Goal: Task Accomplishment & Management: Manage account settings

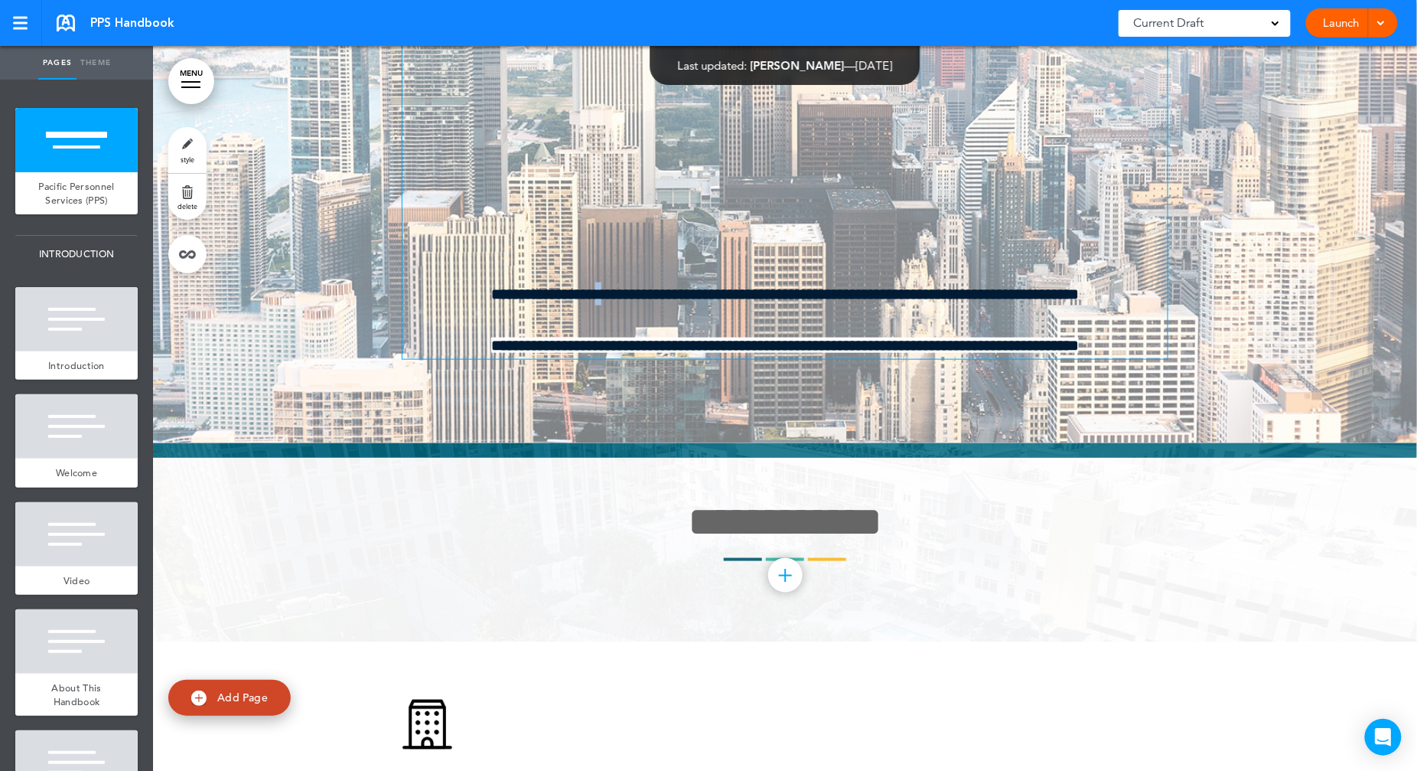
click at [647, 287] on span "**********" at bounding box center [785, 293] width 765 height 23
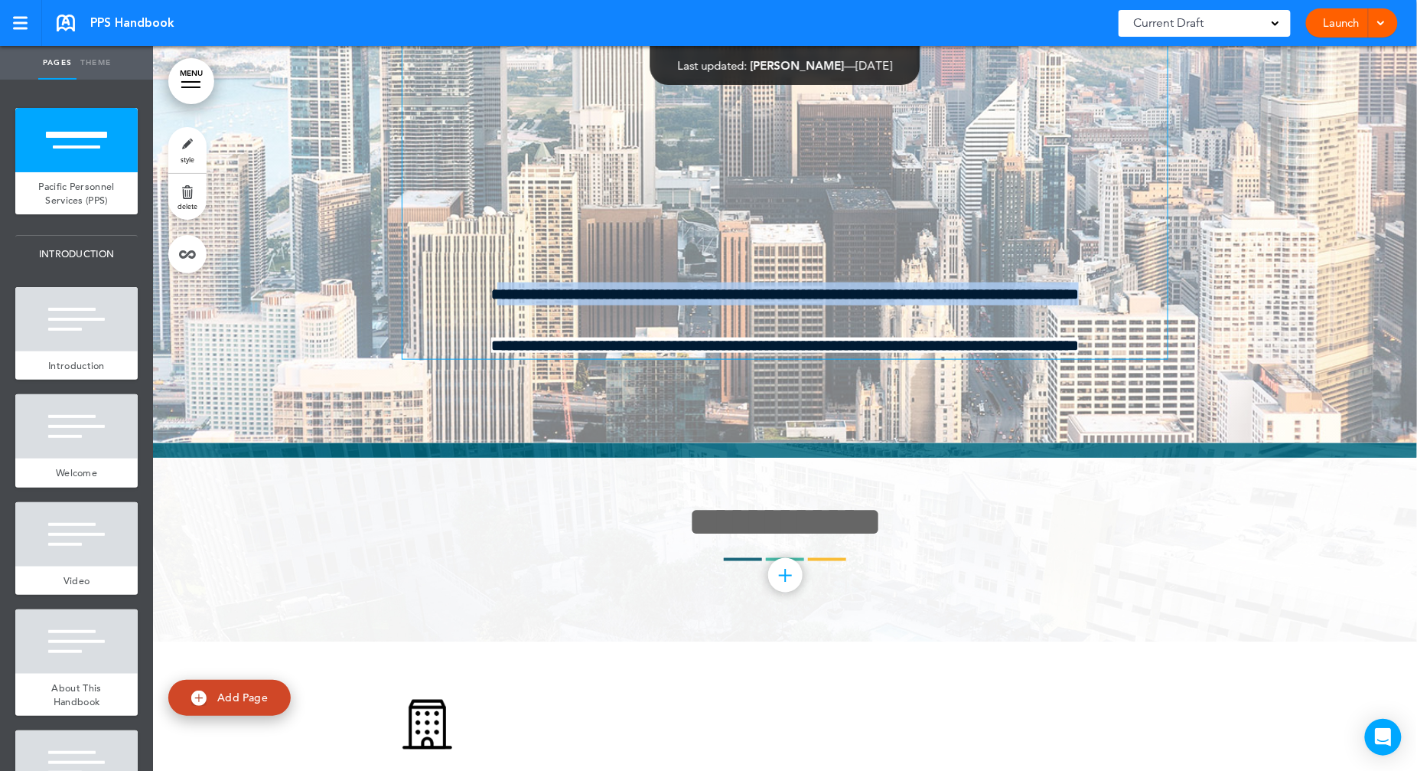
drag, startPoint x: 466, startPoint y: 291, endPoint x: 1124, endPoint y: 284, distance: 658.2
click at [1124, 284] on span "**********" at bounding box center [785, 293] width 765 height 23
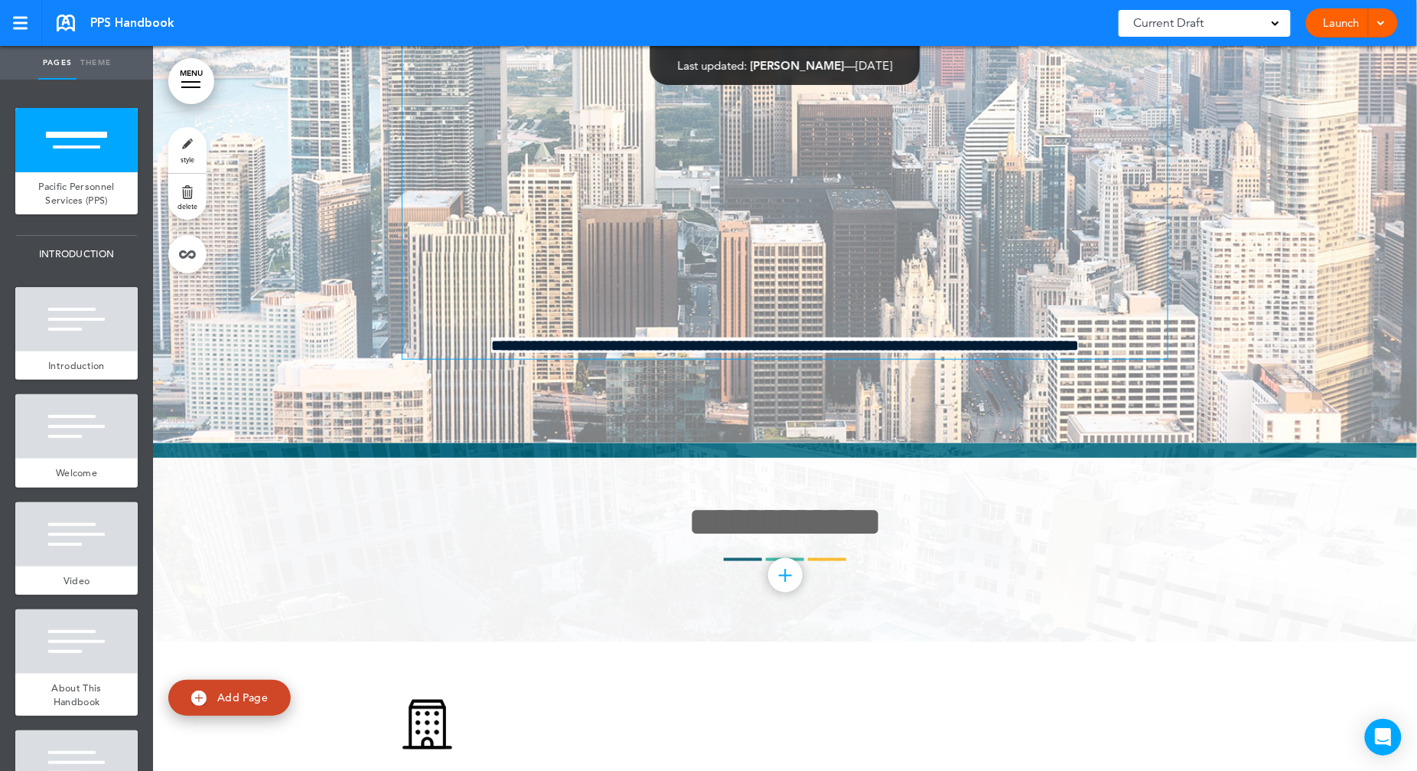
click at [236, 228] on div at bounding box center [785, 5] width 1264 height 875
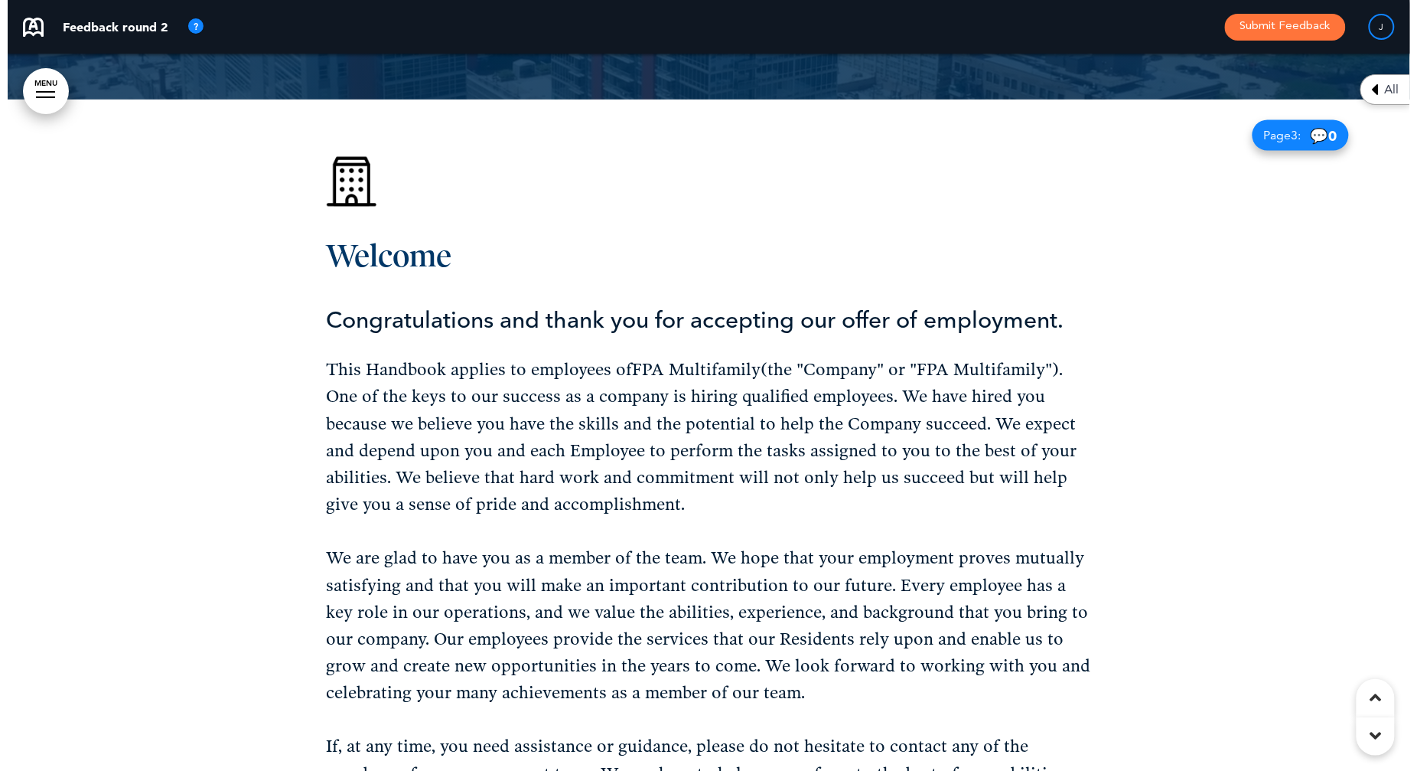
scroll to position [957, 0]
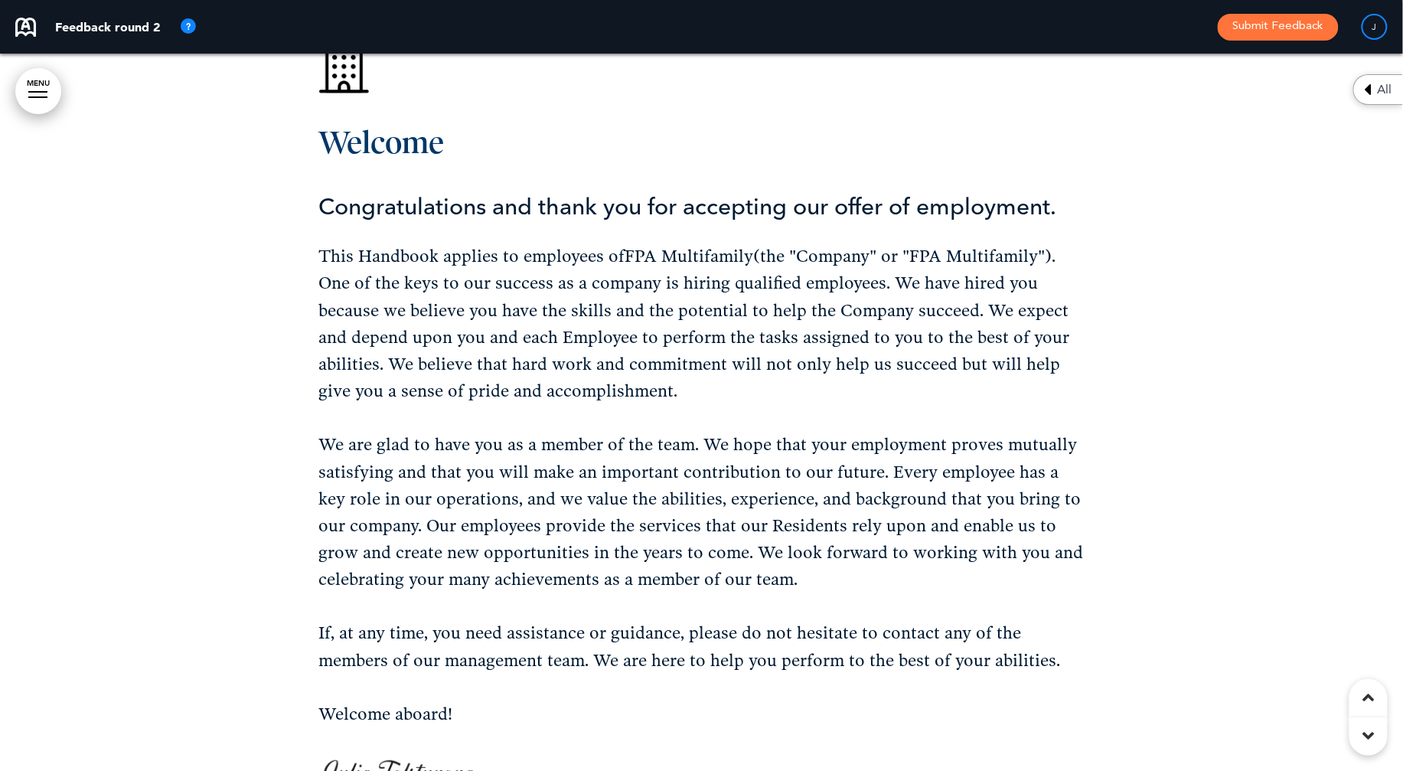
click at [47, 80] on link "MENU" at bounding box center [38, 91] width 46 height 46
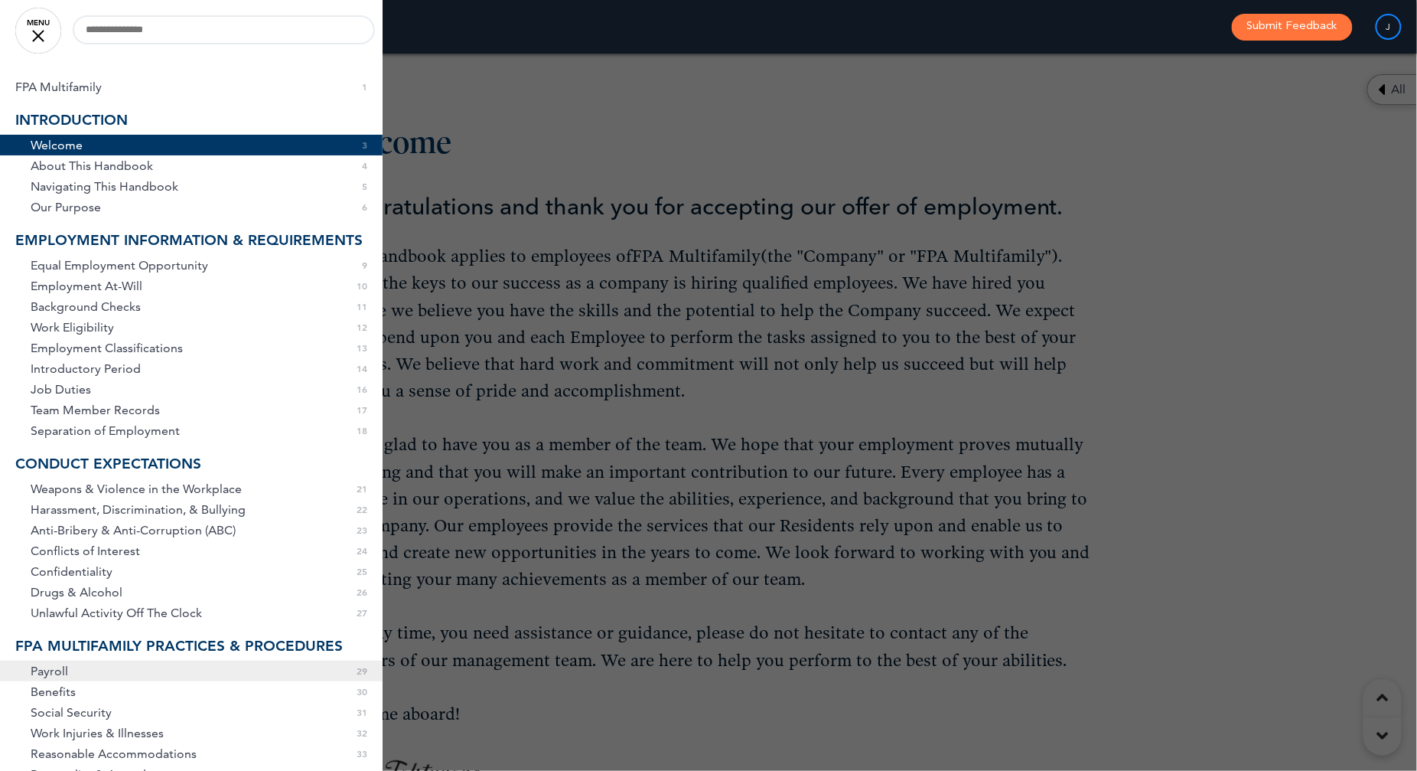
click at [109, 681] on link "Payroll 0 29" at bounding box center [191, 670] width 383 height 21
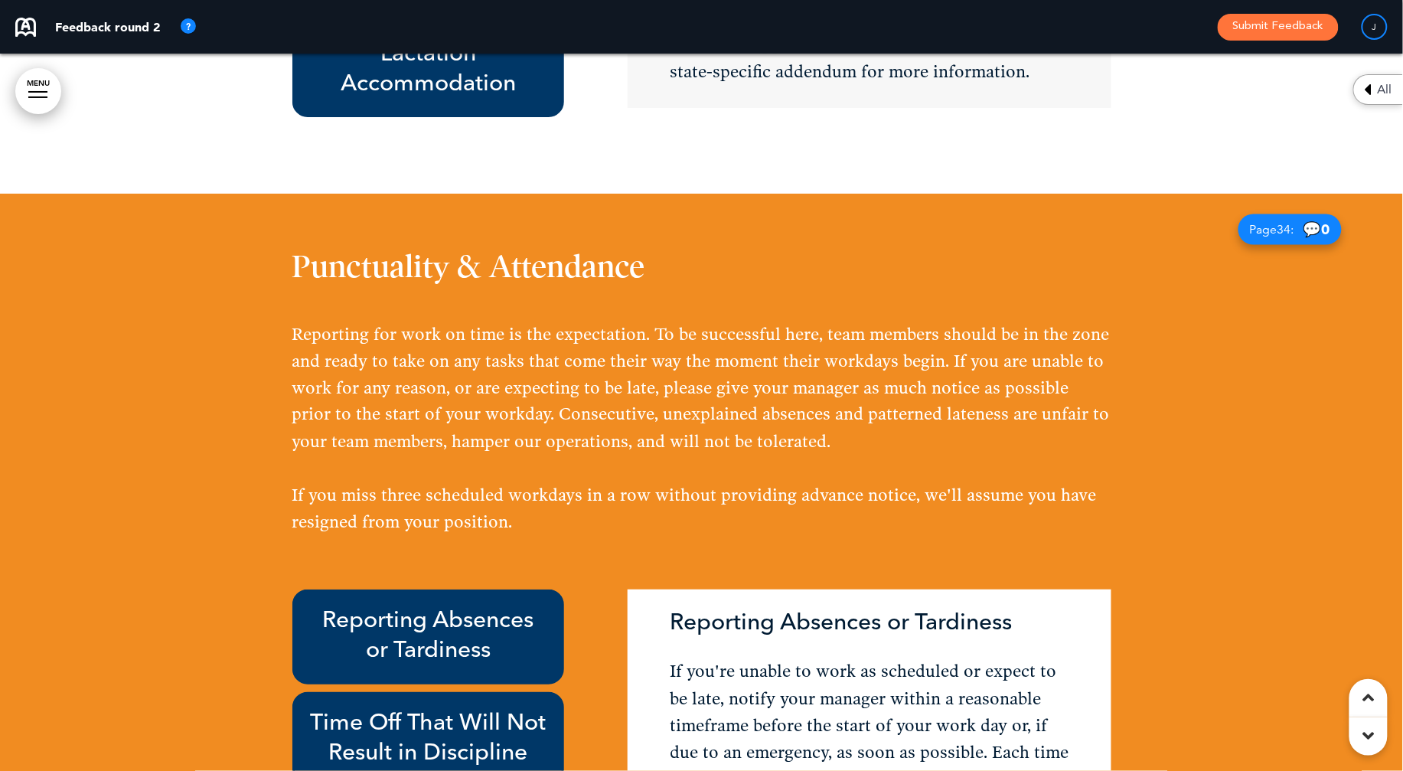
scroll to position [0, 0]
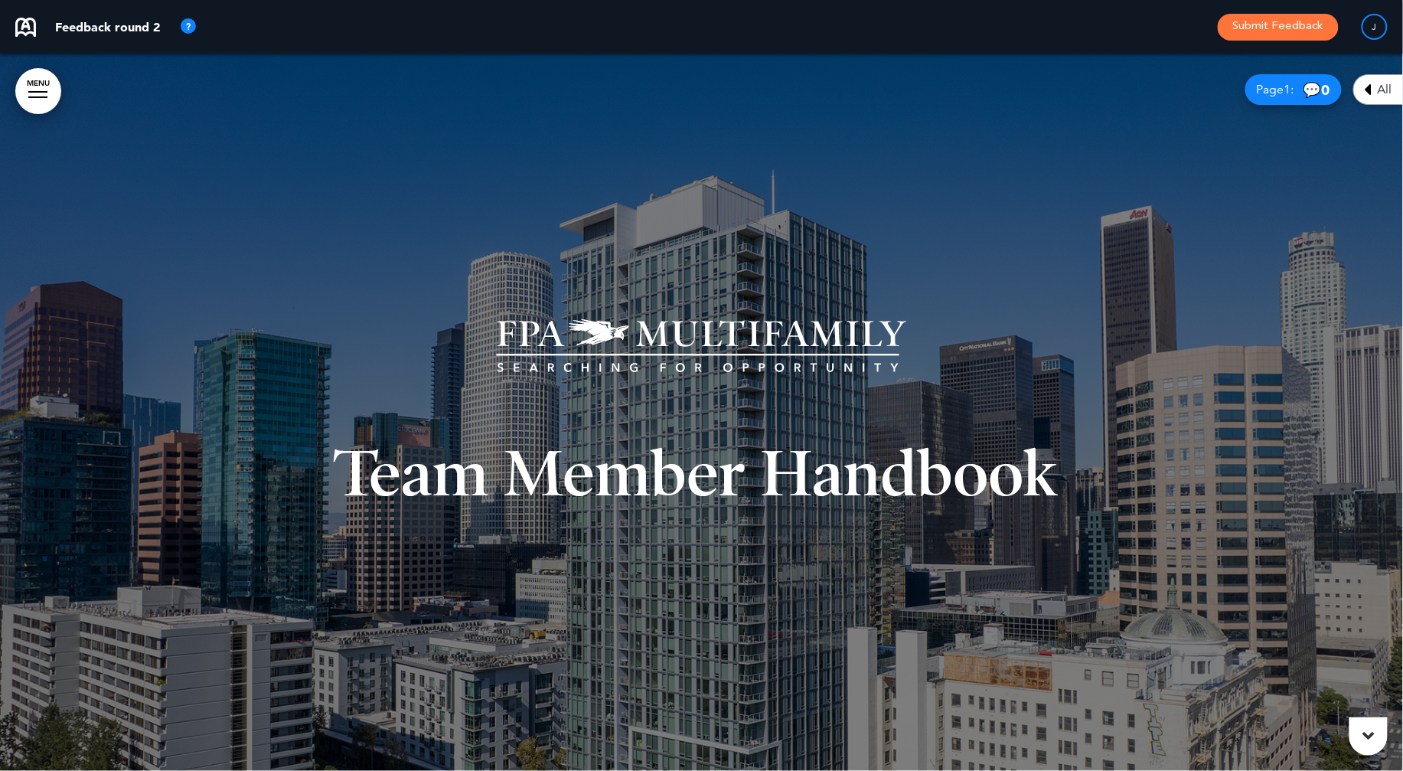
click at [1270, 33] on button "Submit Feedback" at bounding box center [1278, 27] width 121 height 27
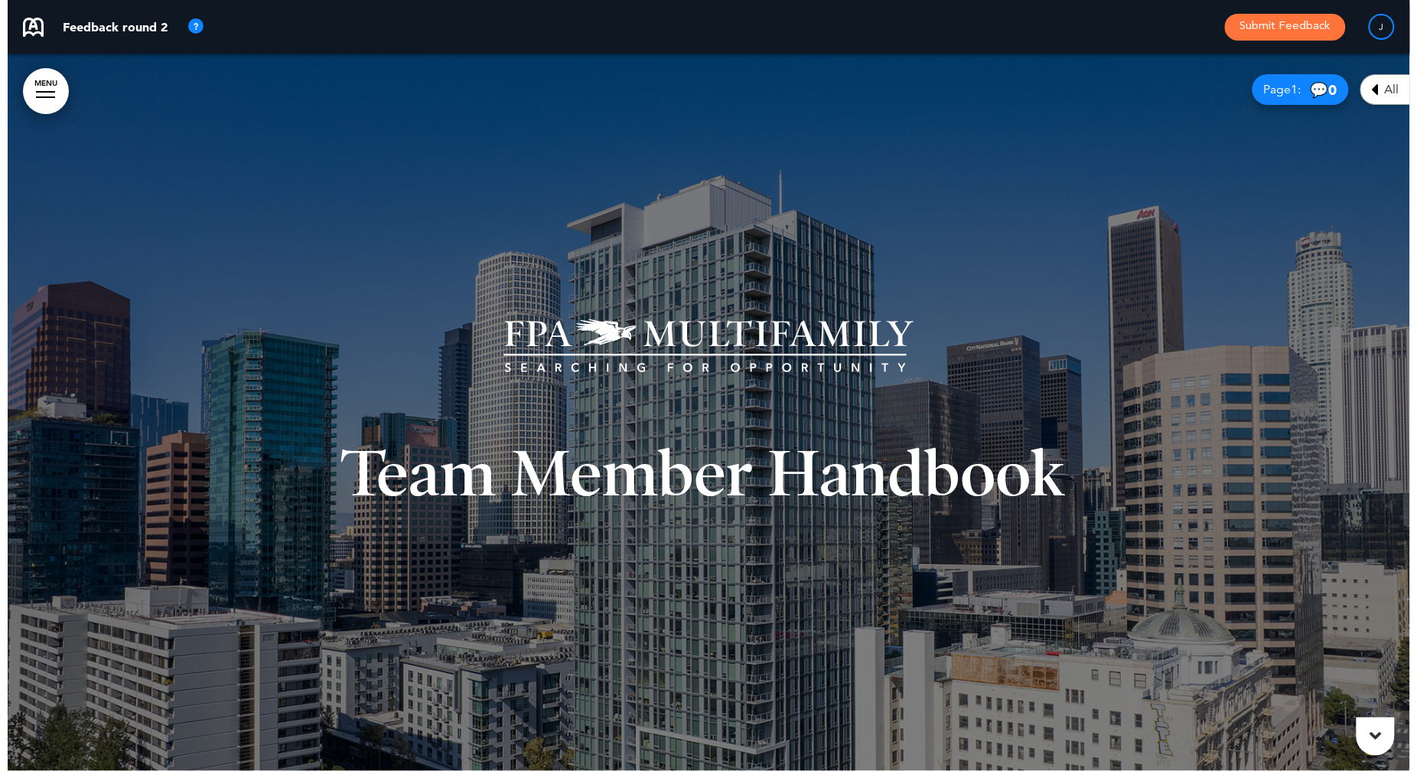
scroll to position [0, 1394]
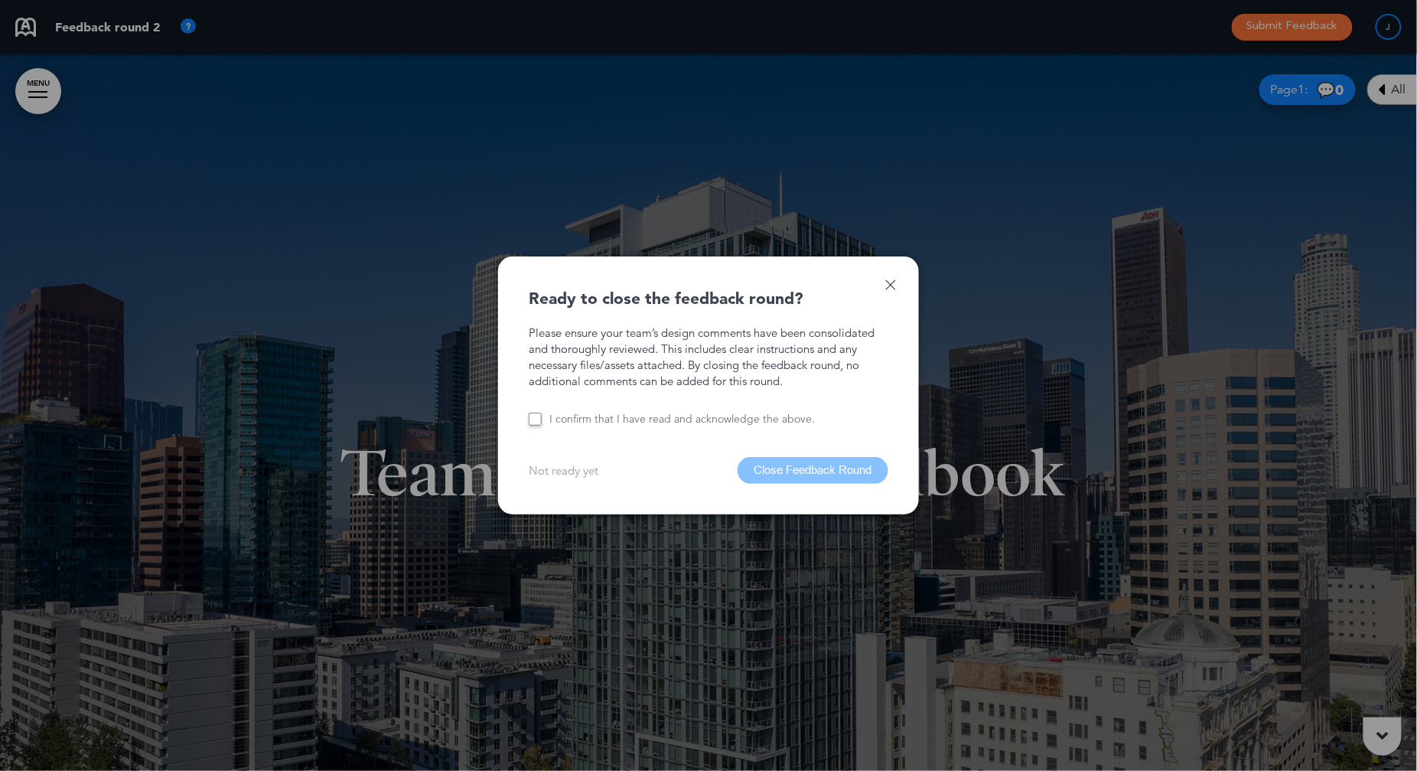
click at [551, 419] on div "I confirm that I have read and acknowledge the above." at bounding box center [709, 419] width 360 height 15
click at [832, 463] on button "Close Feedback Round" at bounding box center [813, 470] width 151 height 27
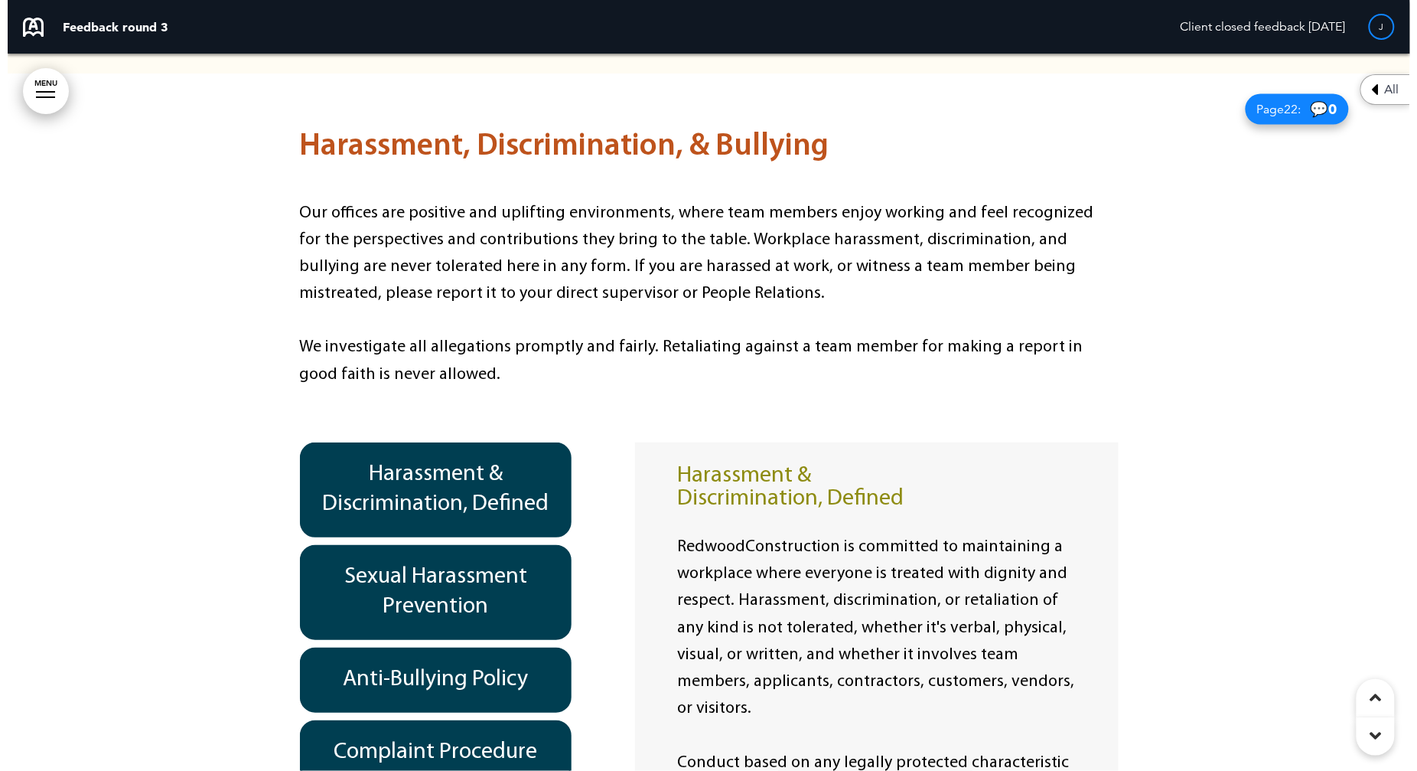
scroll to position [13406, 0]
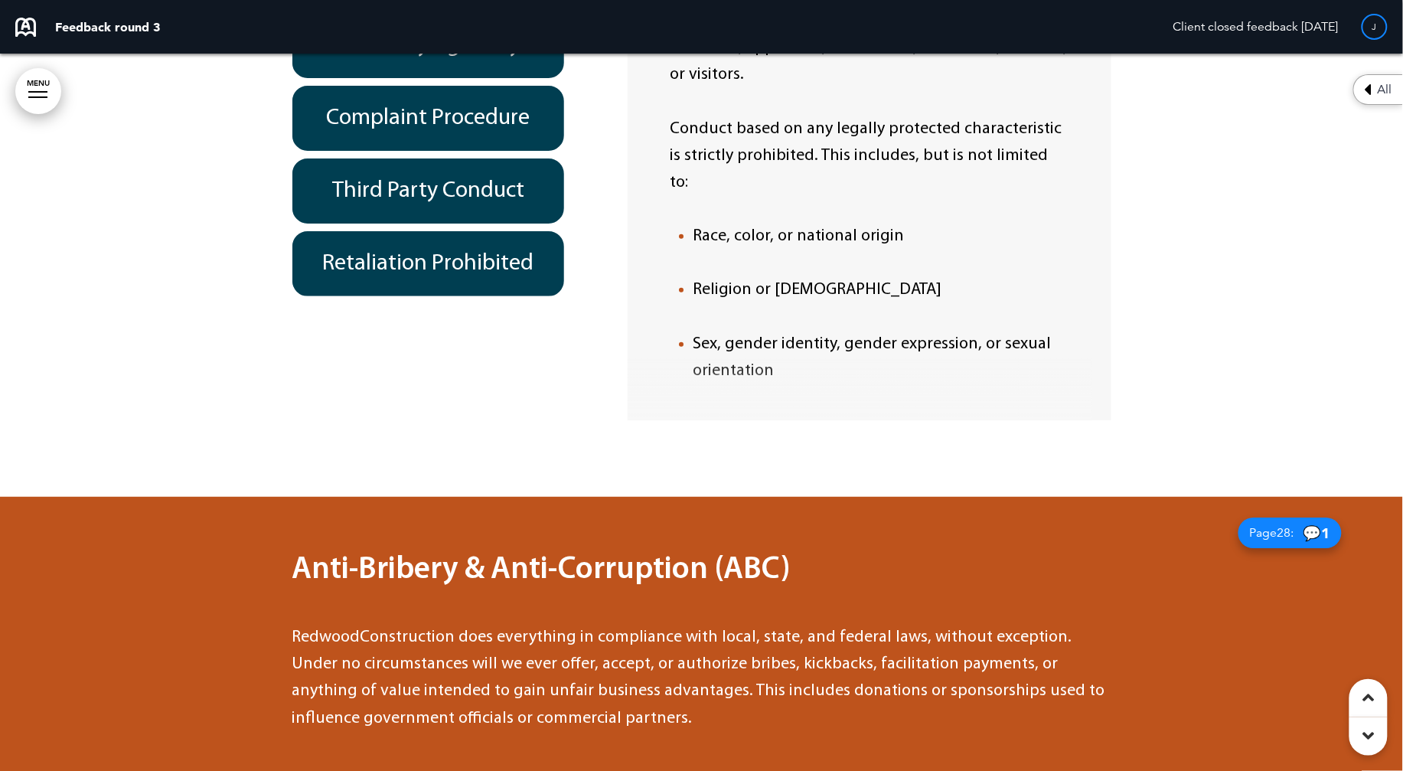
click at [38, 95] on link "MENU" at bounding box center [38, 91] width 46 height 46
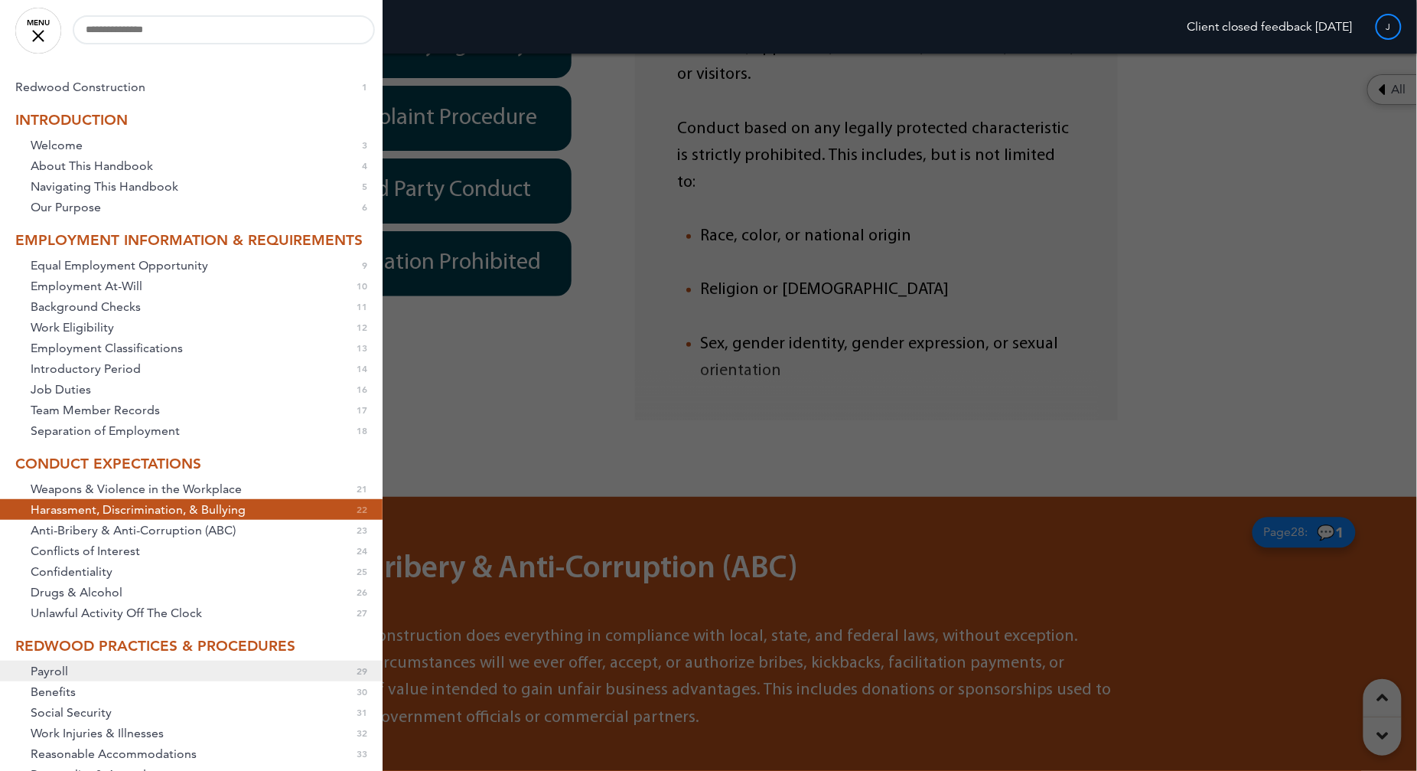
click at [56, 524] on span "Payroll" at bounding box center [49, 670] width 37 height 13
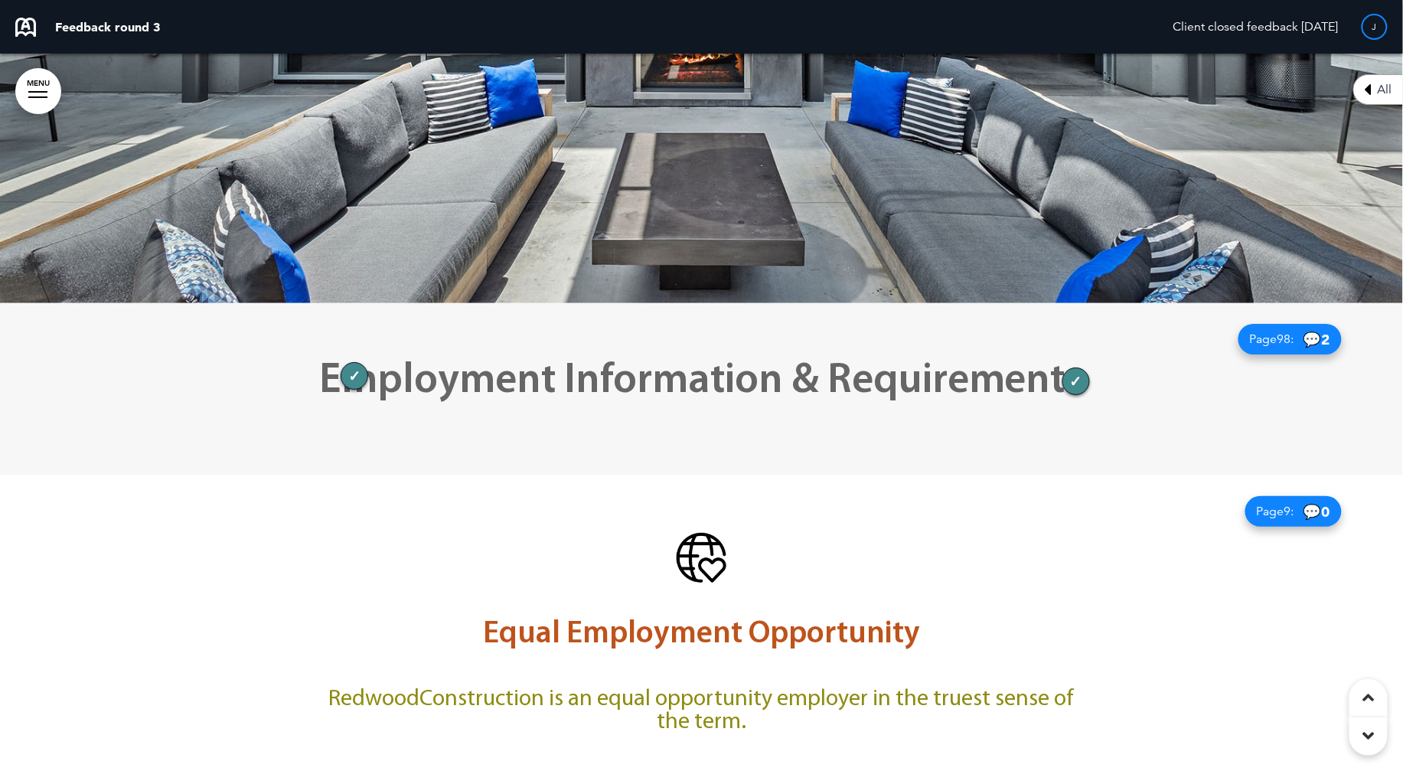
scroll to position [0, 0]
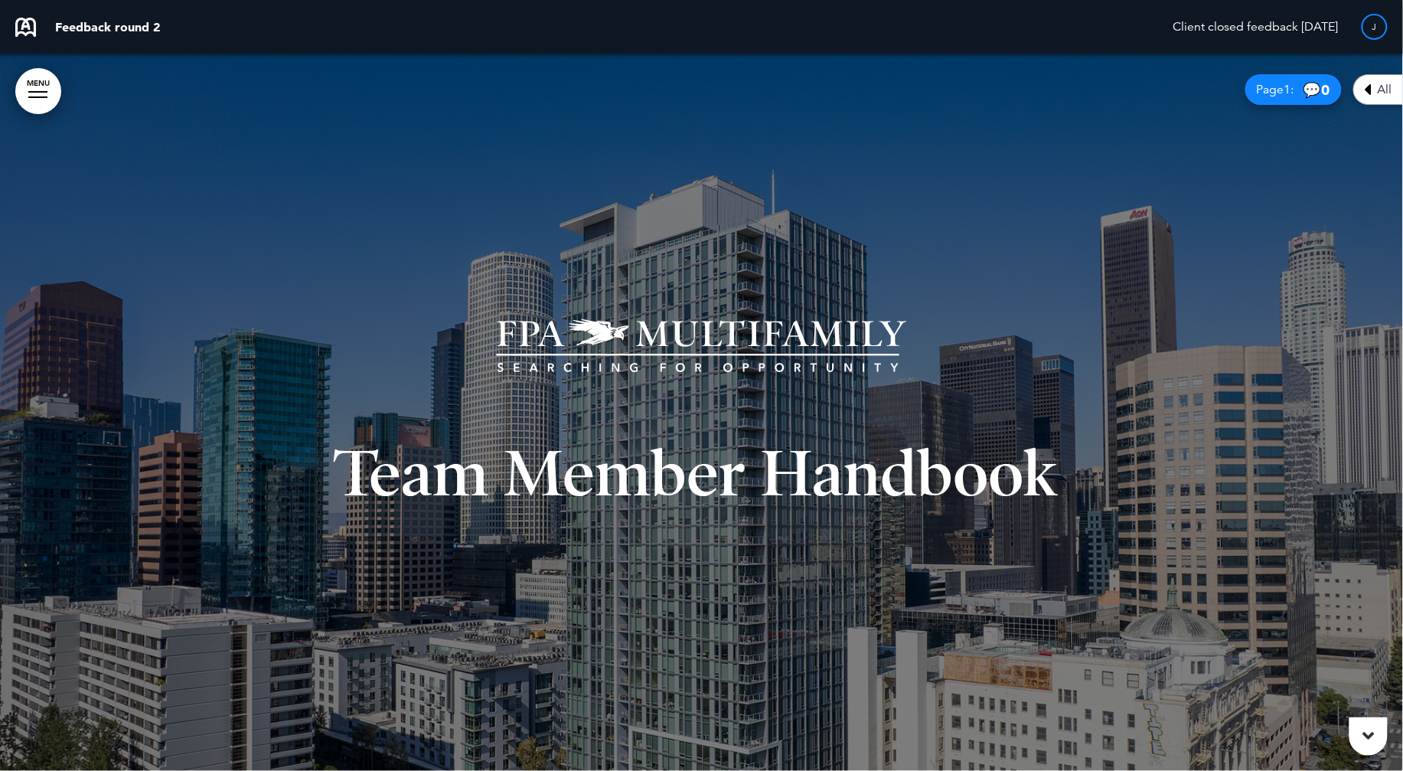
click at [39, 231] on div at bounding box center [701, 412] width 1403 height 717
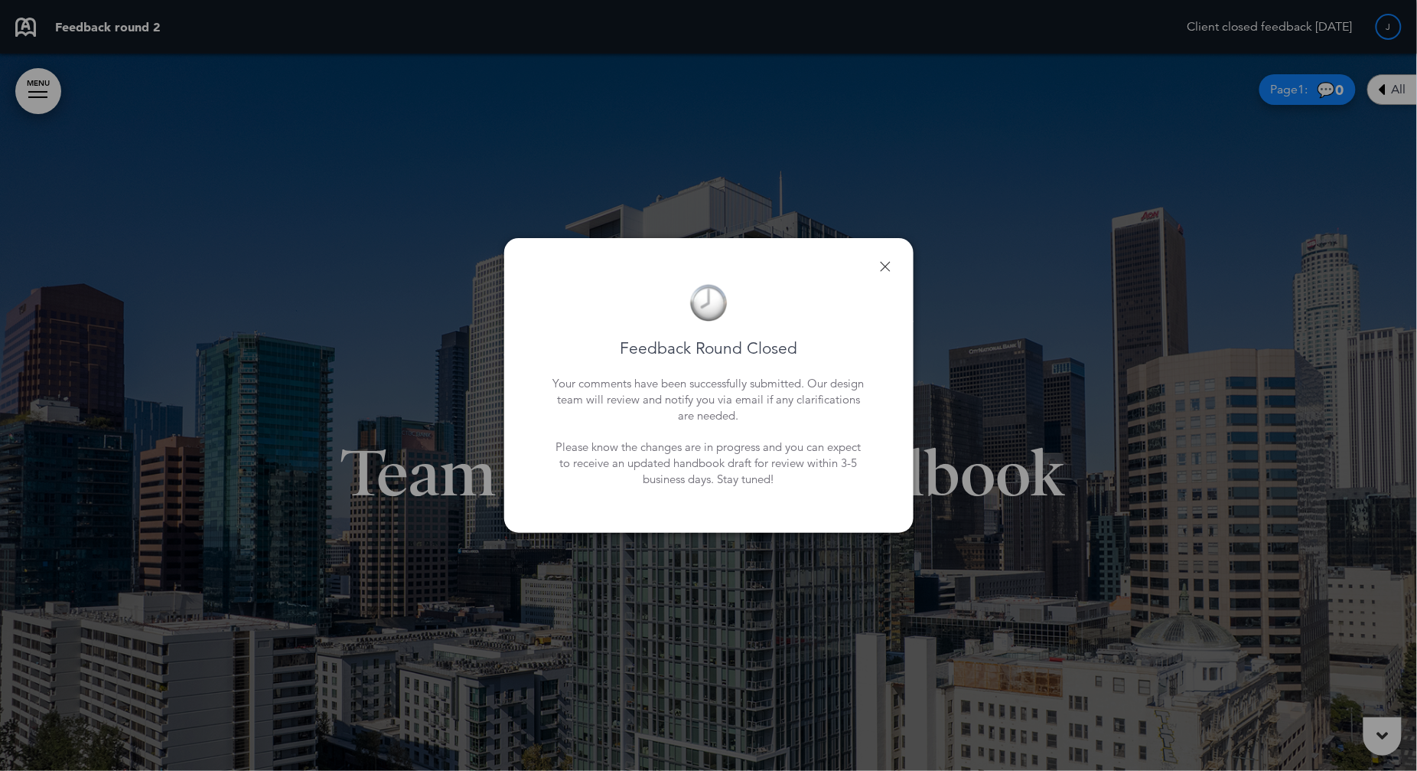
click at [884, 269] on link at bounding box center [885, 266] width 11 height 11
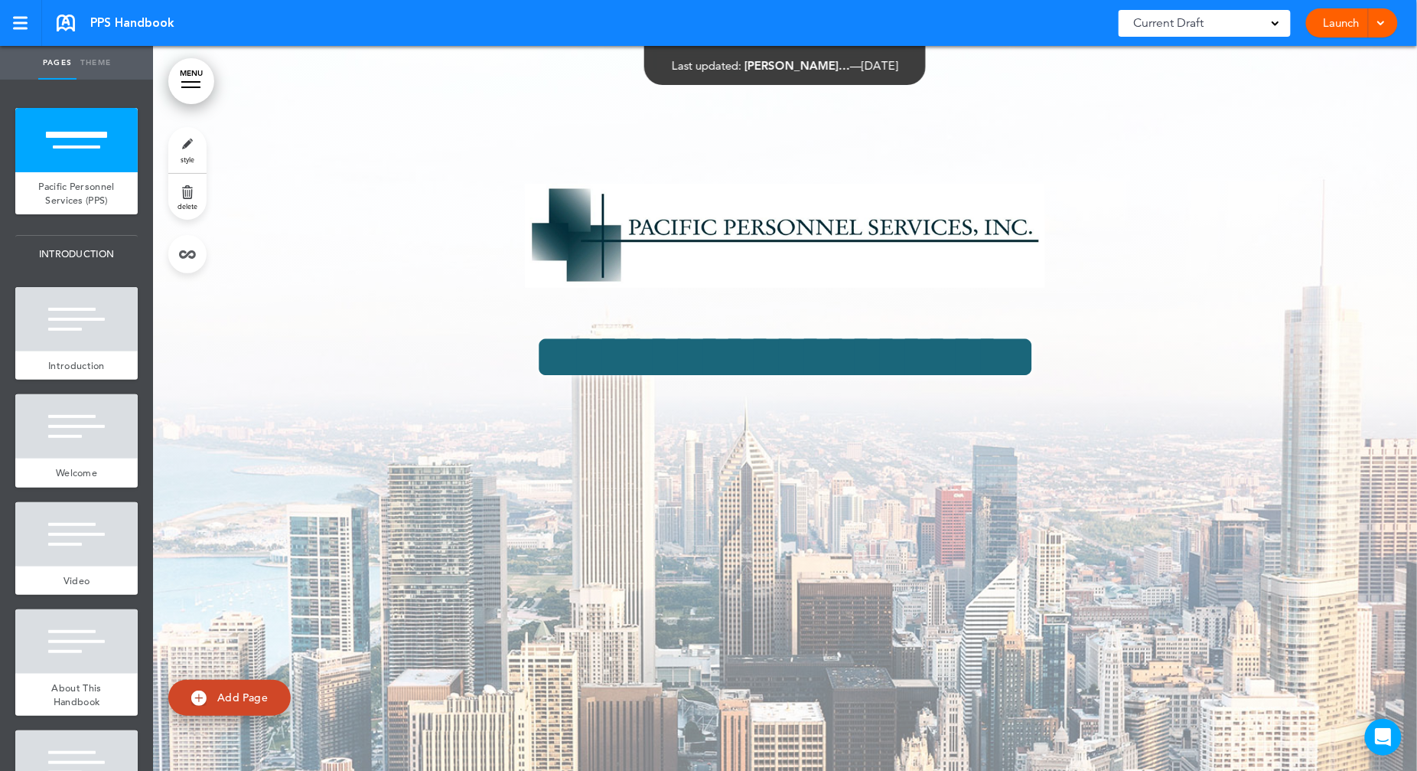
click at [1353, 26] on link "Launch" at bounding box center [1342, 22] width 48 height 29
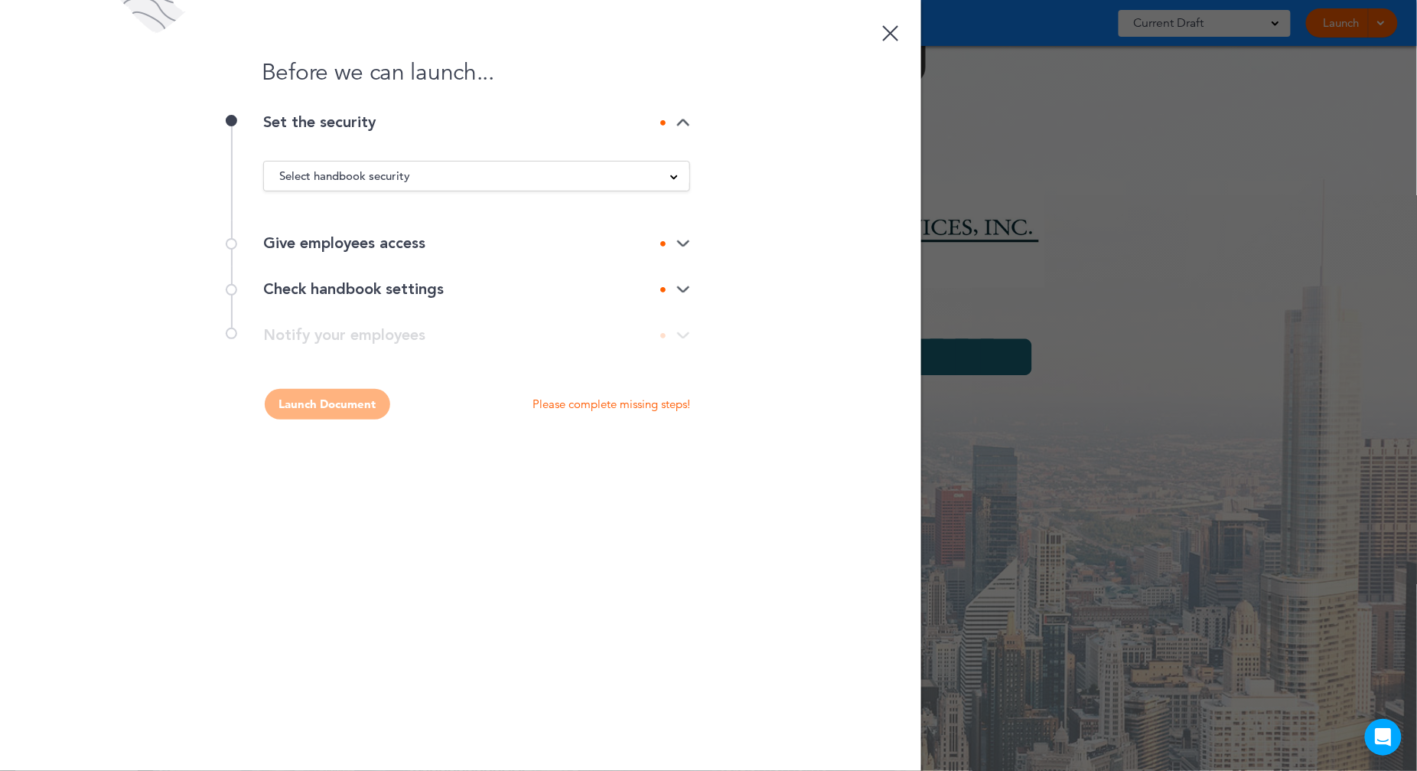
click at [473, 170] on div "Select handbook security" at bounding box center [477, 176] width 426 height 17
click at [341, 226] on li "Private link" at bounding box center [477, 233] width 426 height 19
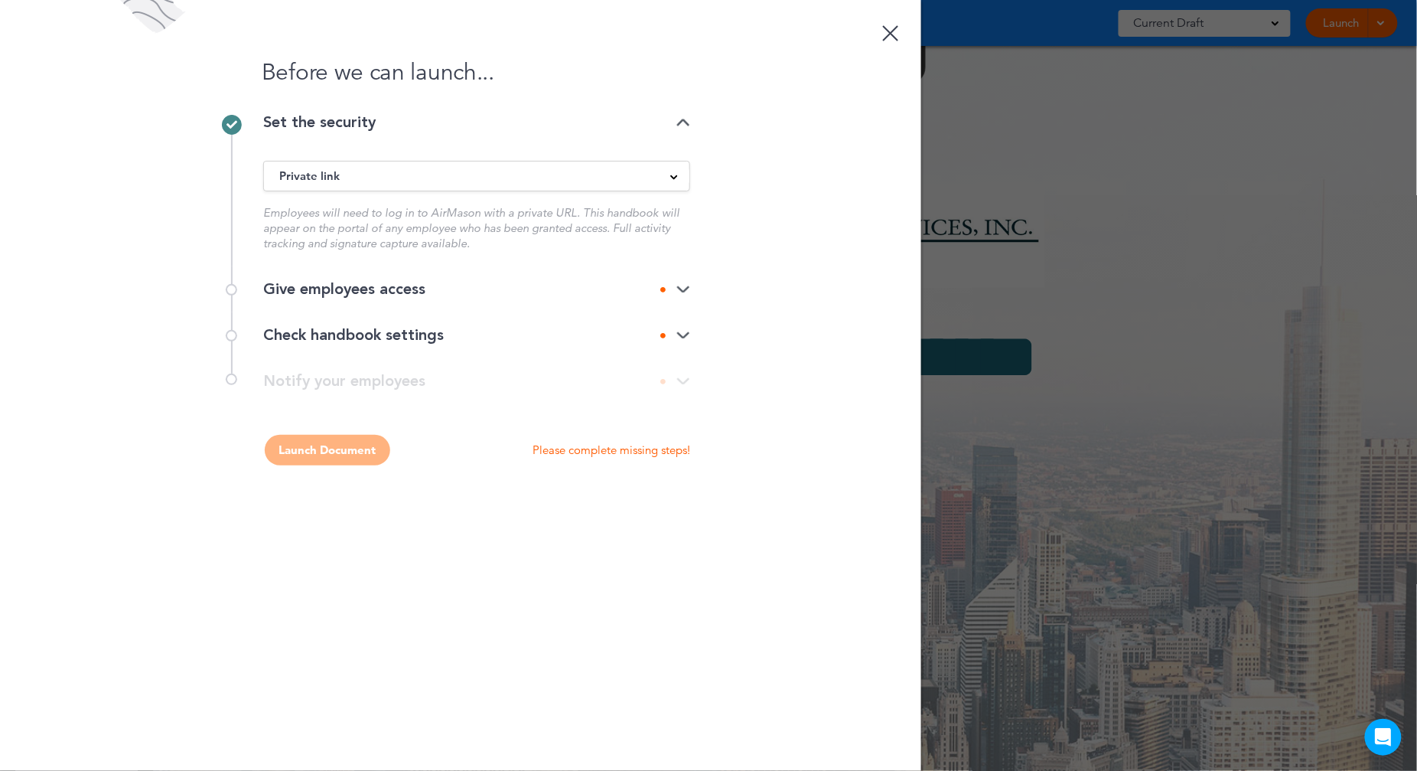
click at [686, 287] on img at bounding box center [684, 290] width 14 height 10
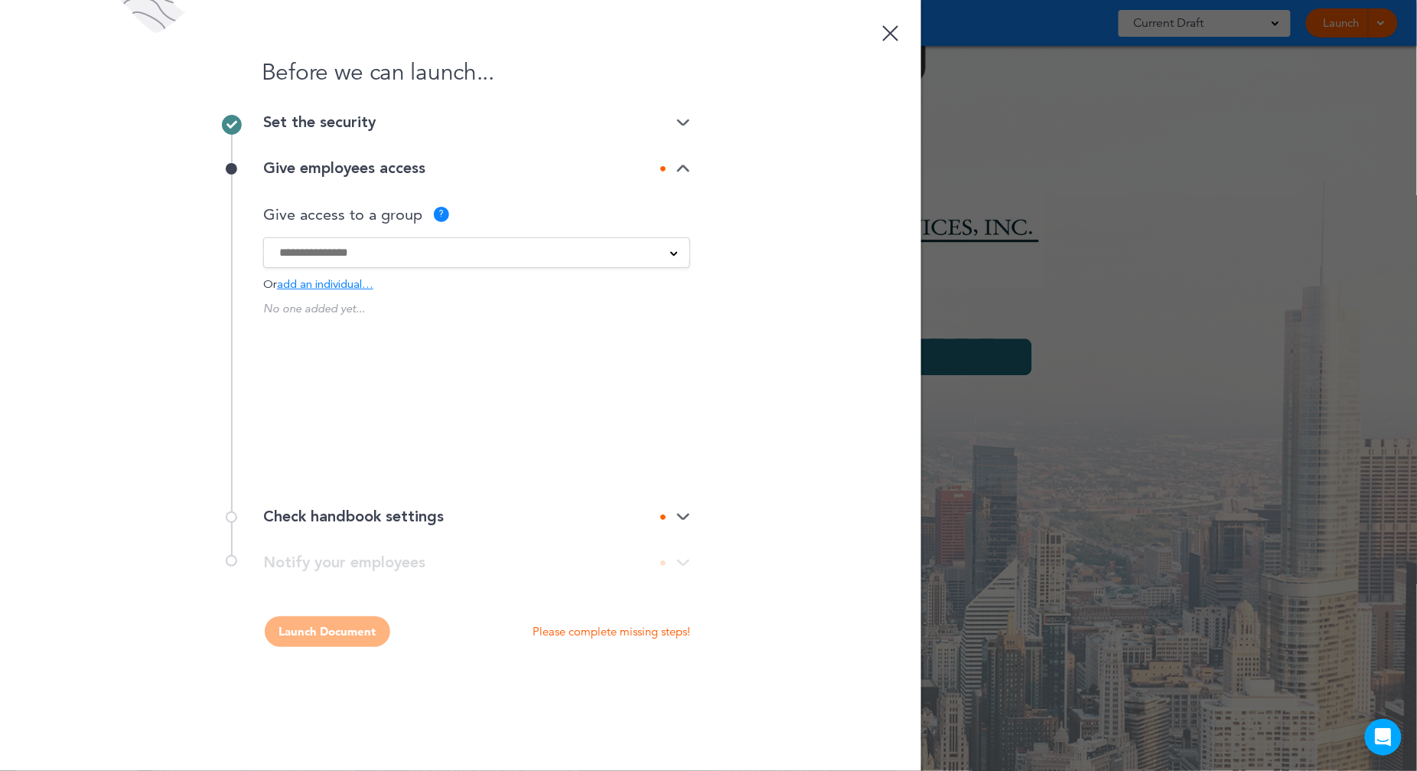
click at [465, 246] on input at bounding box center [466, 252] width 375 height 17
click at [527, 199] on div "Give access to a group ? FPA Multifamily PPS [GEOGRAPHIC_DATA] Trinity Property…" at bounding box center [476, 342] width 427 height 302
click at [328, 284] on span "add an individual…" at bounding box center [325, 284] width 96 height 11
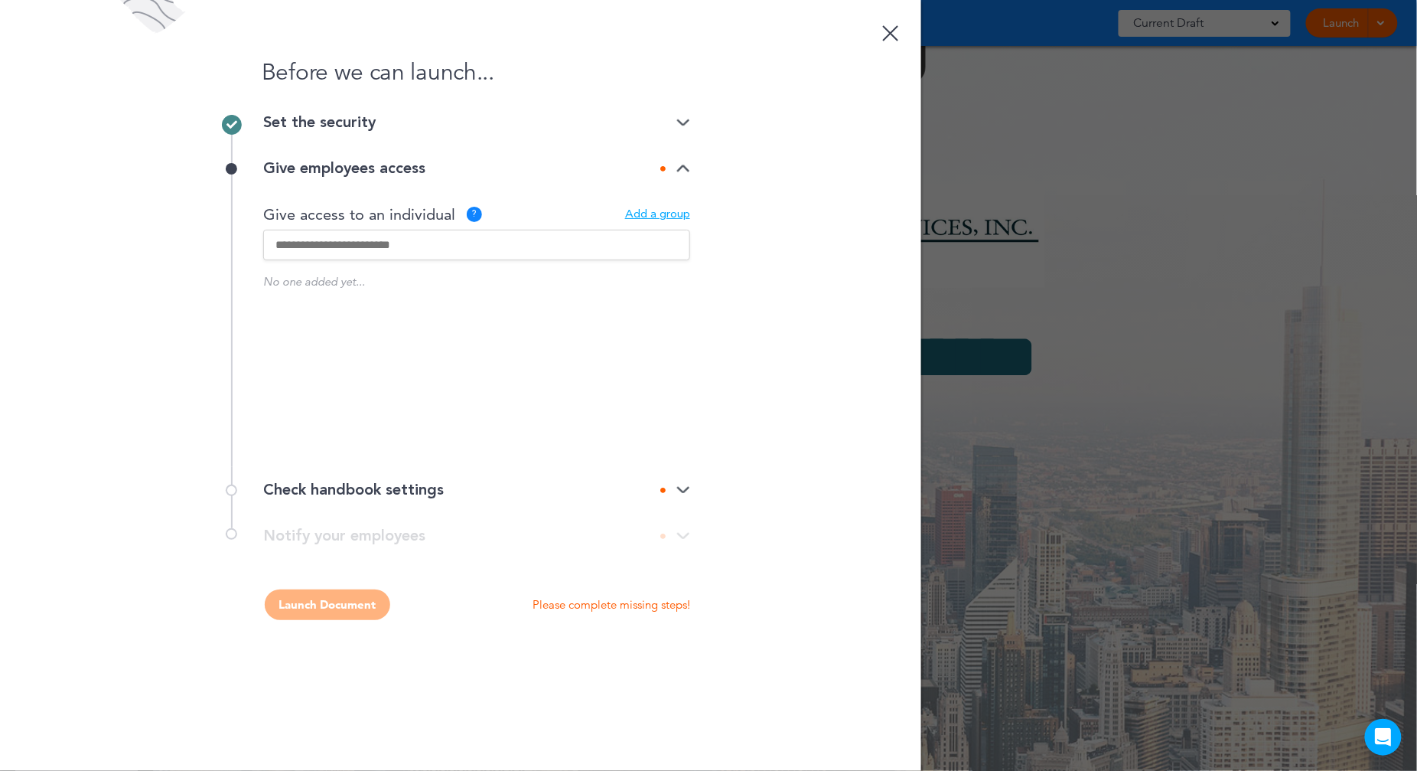
click at [342, 255] on input "text" at bounding box center [476, 245] width 427 height 31
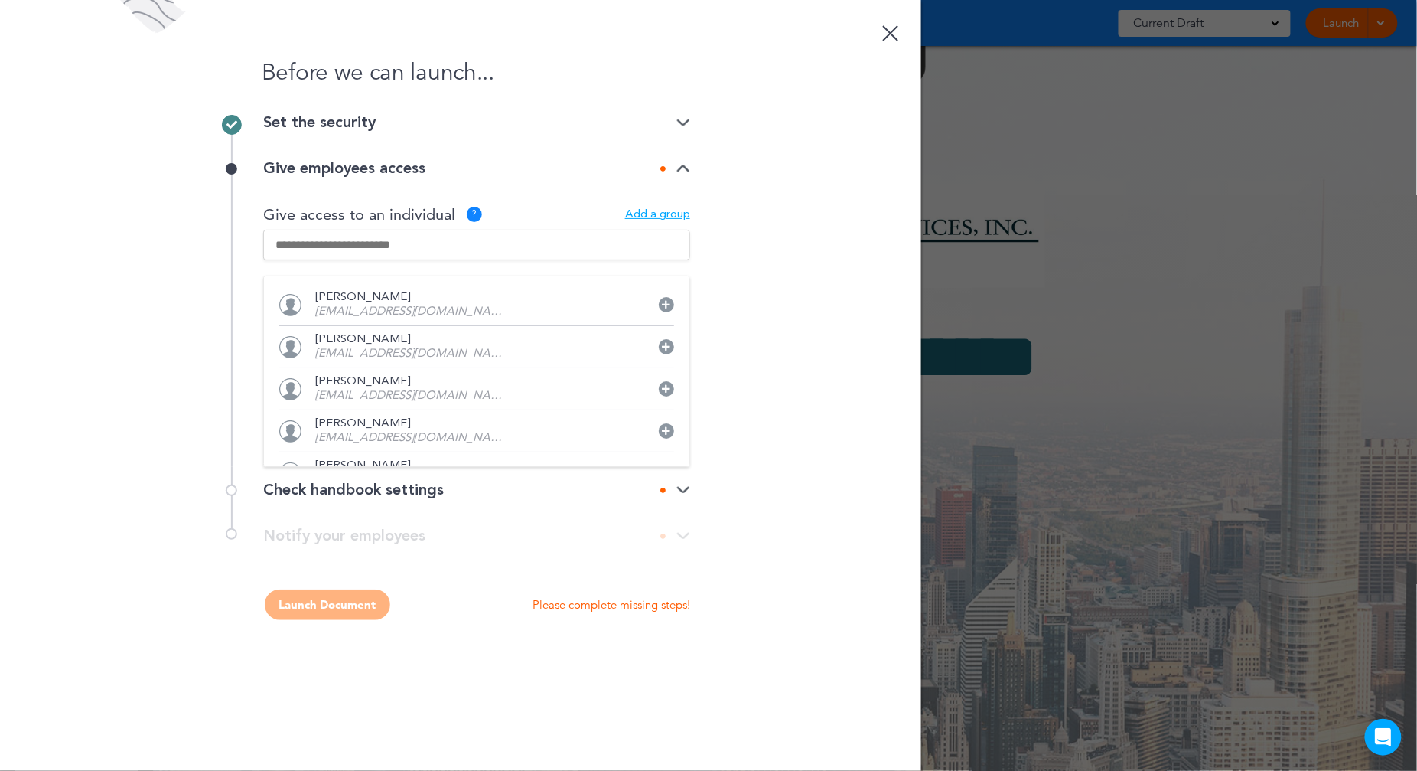
type input "**********"
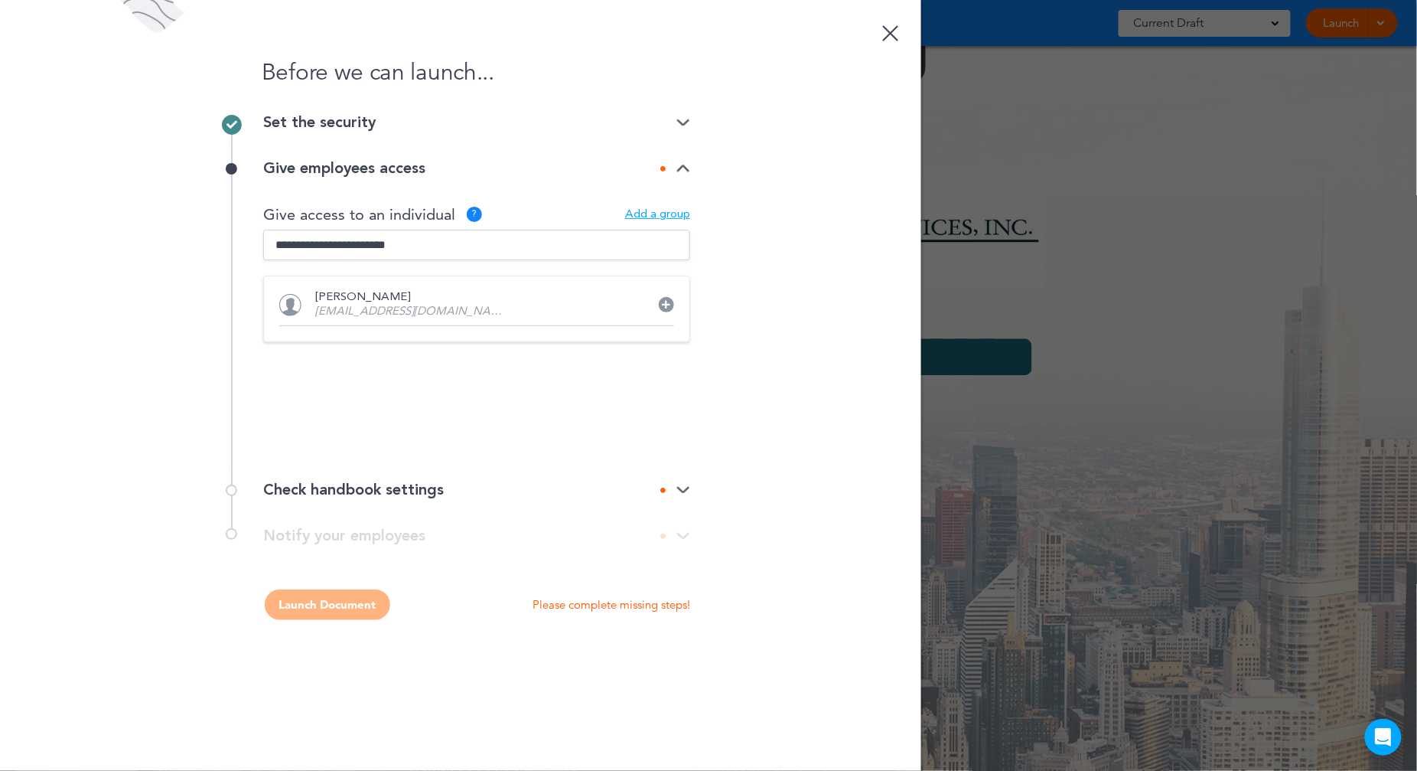
click at [759, 187] on div "Before we can launch... Set the security Private link Public link Private link …" at bounding box center [460, 385] width 921 height 771
click at [376, 246] on input "text" at bounding box center [476, 245] width 427 height 31
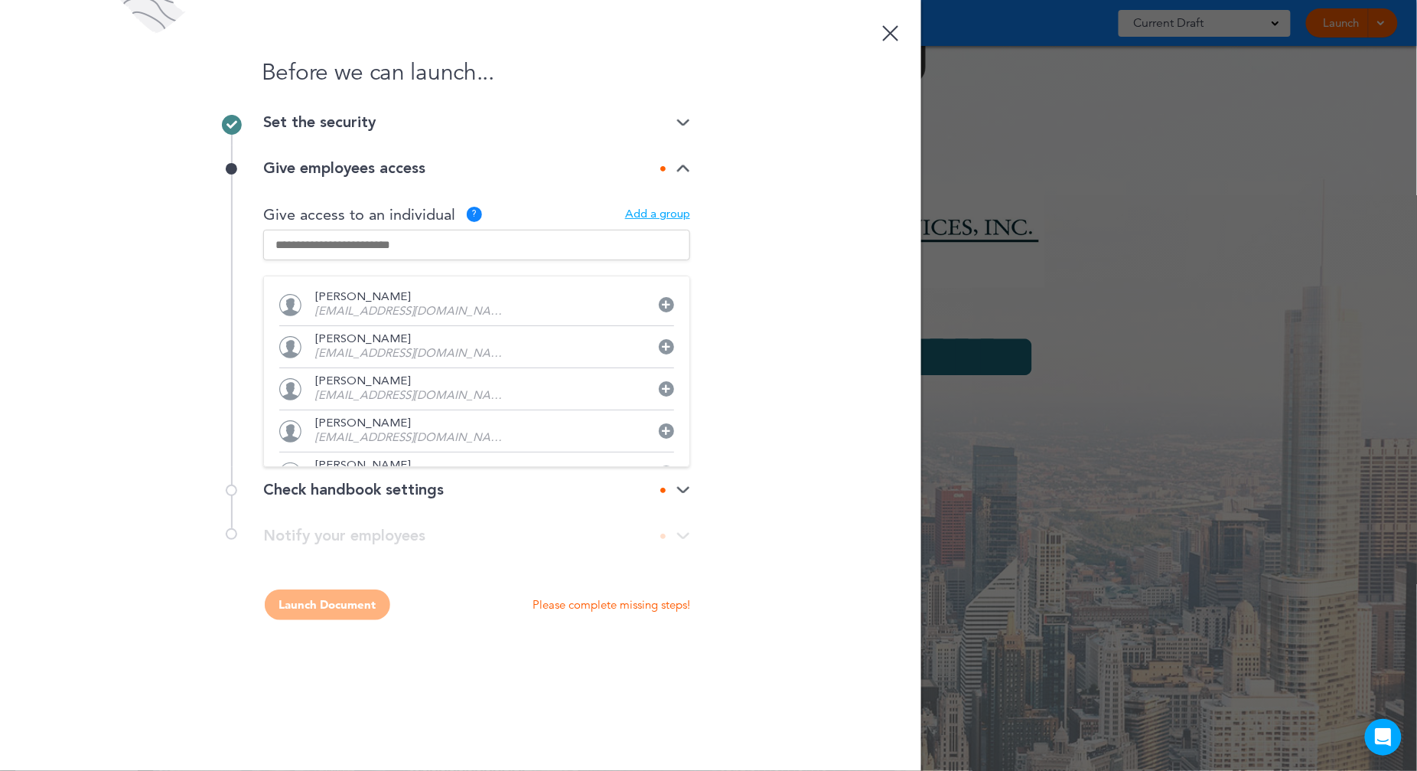
type input "**********"
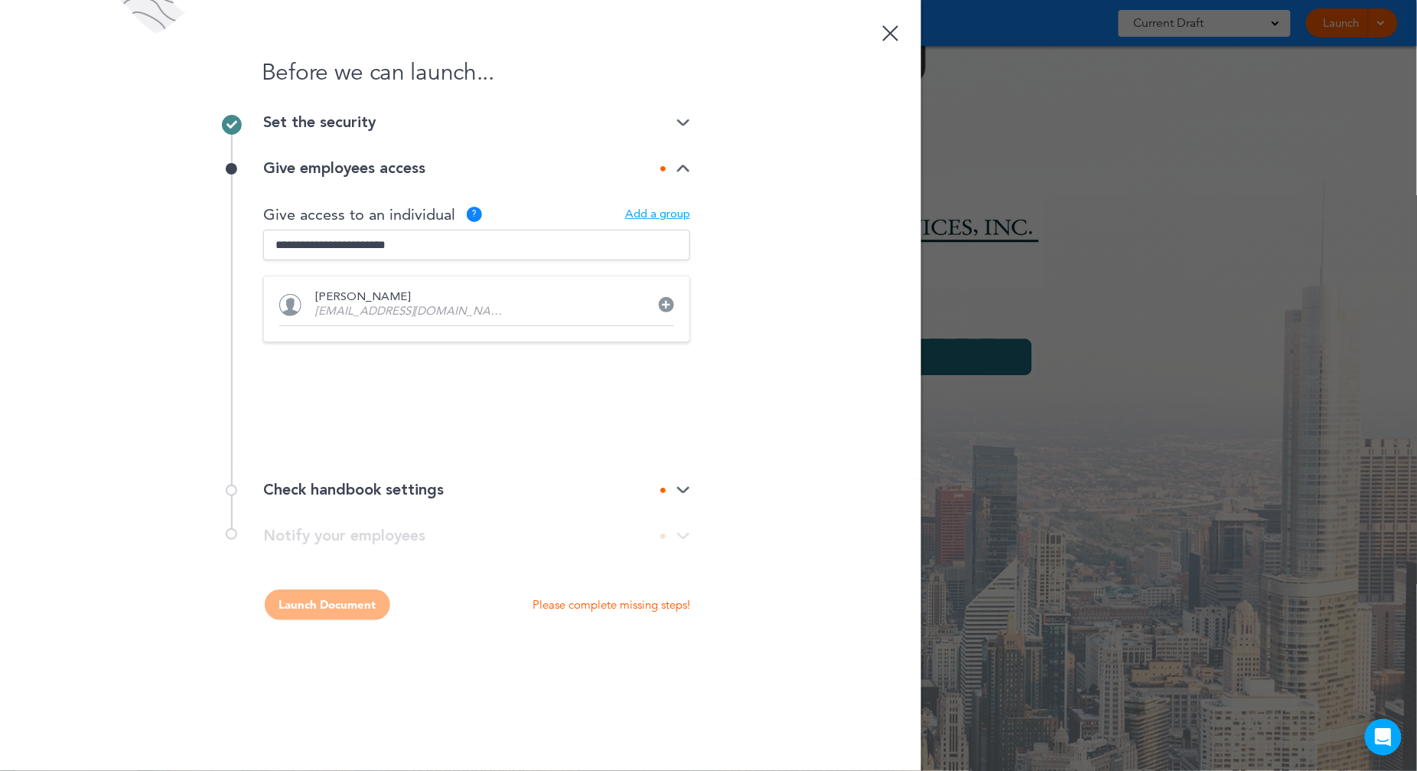
click at [504, 287] on div "[PERSON_NAME] [PERSON_NAME][EMAIL_ADDRESS][DOMAIN_NAME]" at bounding box center [476, 309] width 427 height 67
click at [376, 306] on p "[EMAIL_ADDRESS][DOMAIN_NAME]" at bounding box center [410, 311] width 191 height 11
click at [694, 487] on div "Before we can launch... Set the security Private link Public link Private link …" at bounding box center [460, 385] width 921 height 771
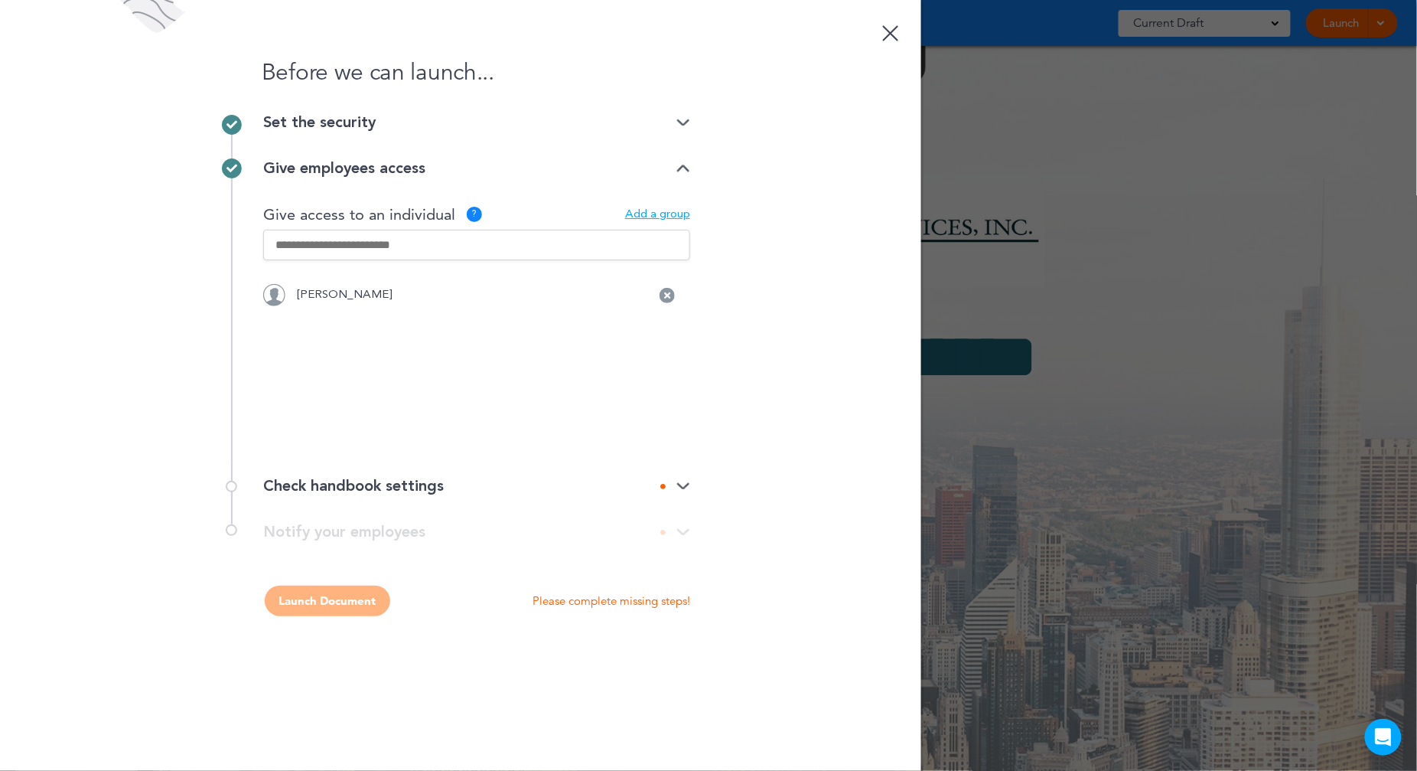
click at [682, 483] on img at bounding box center [684, 486] width 14 height 10
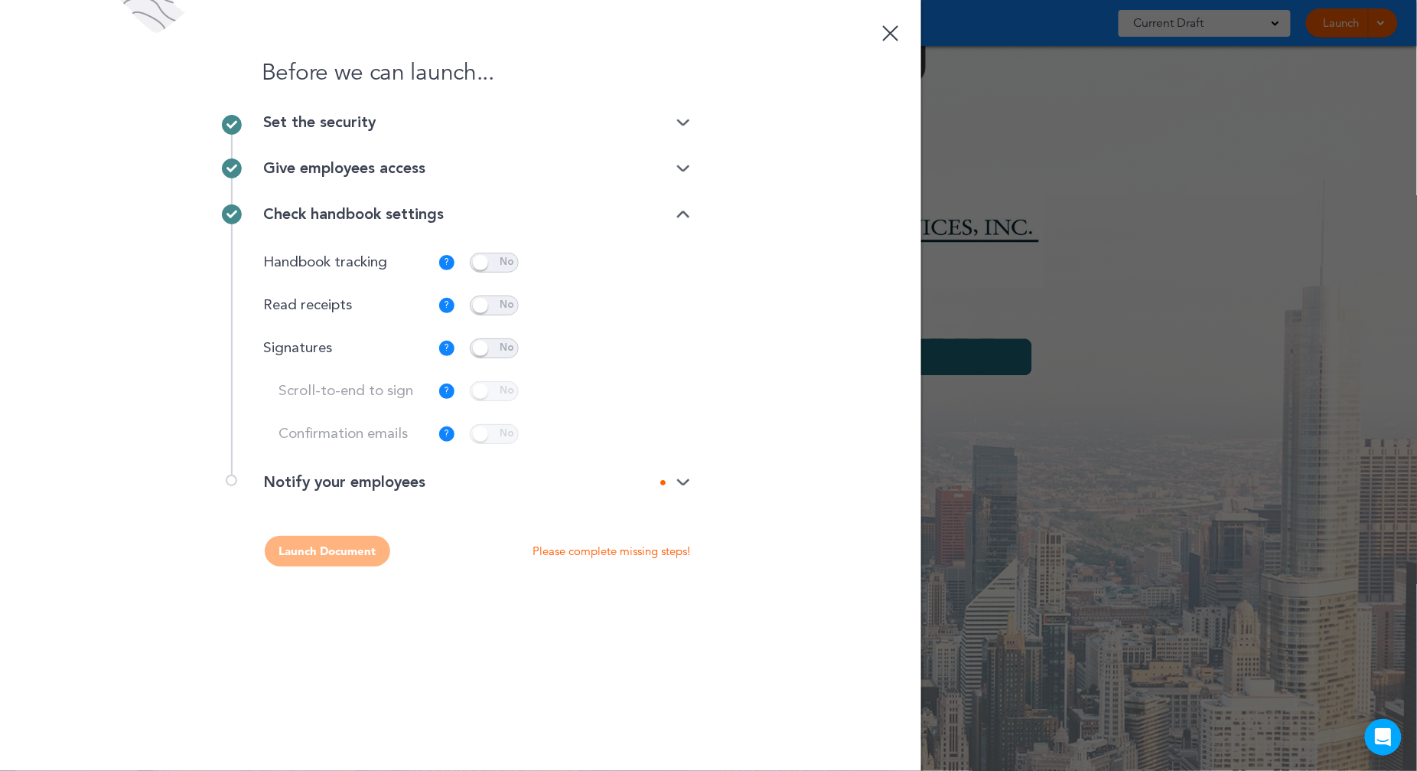
click at [501, 351] on span at bounding box center [494, 348] width 49 height 20
click at [507, 394] on span at bounding box center [494, 391] width 49 height 20
click at [504, 438] on span at bounding box center [494, 434] width 49 height 20
click at [677, 480] on img at bounding box center [684, 483] width 14 height 10
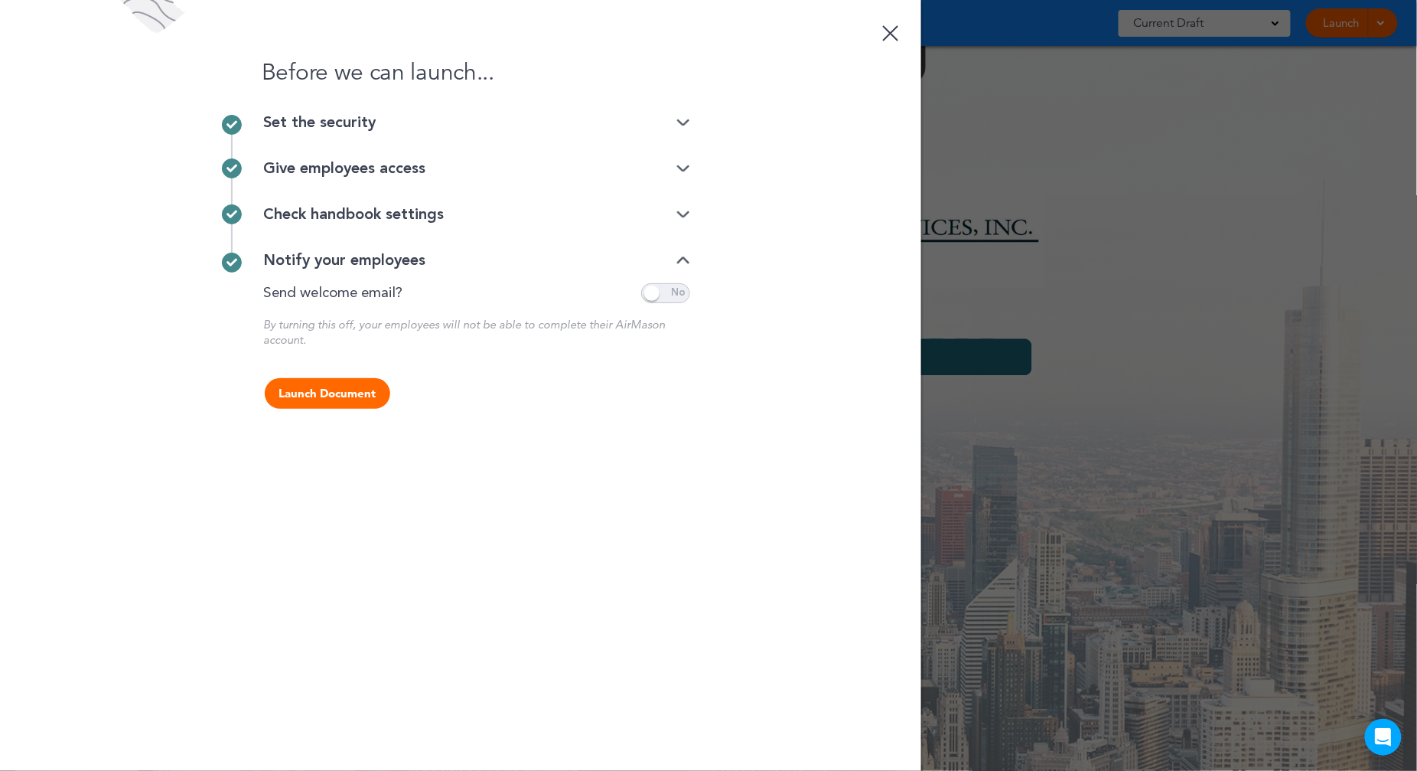
click at [661, 292] on span at bounding box center [665, 293] width 49 height 20
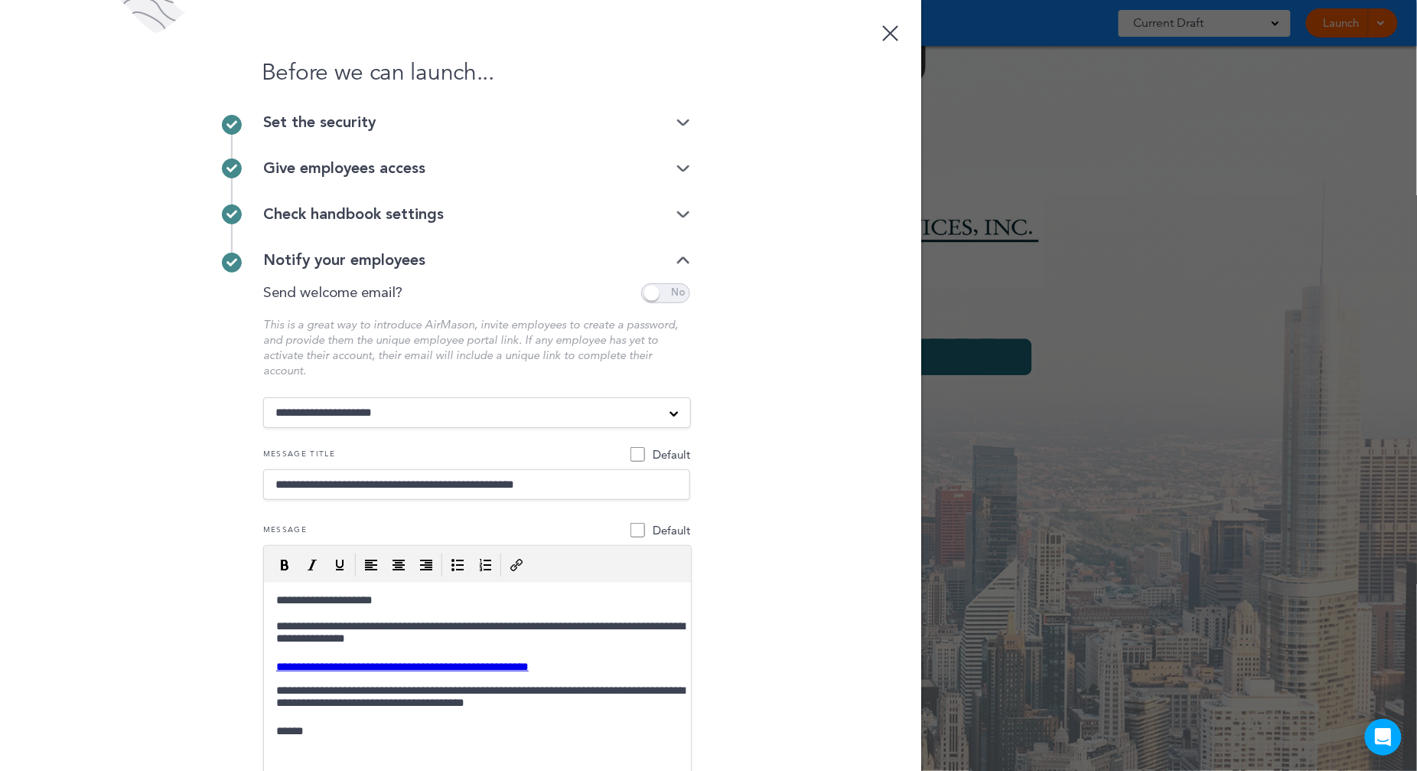
click at [673, 175] on div "Give employees access" at bounding box center [476, 168] width 427 height 15
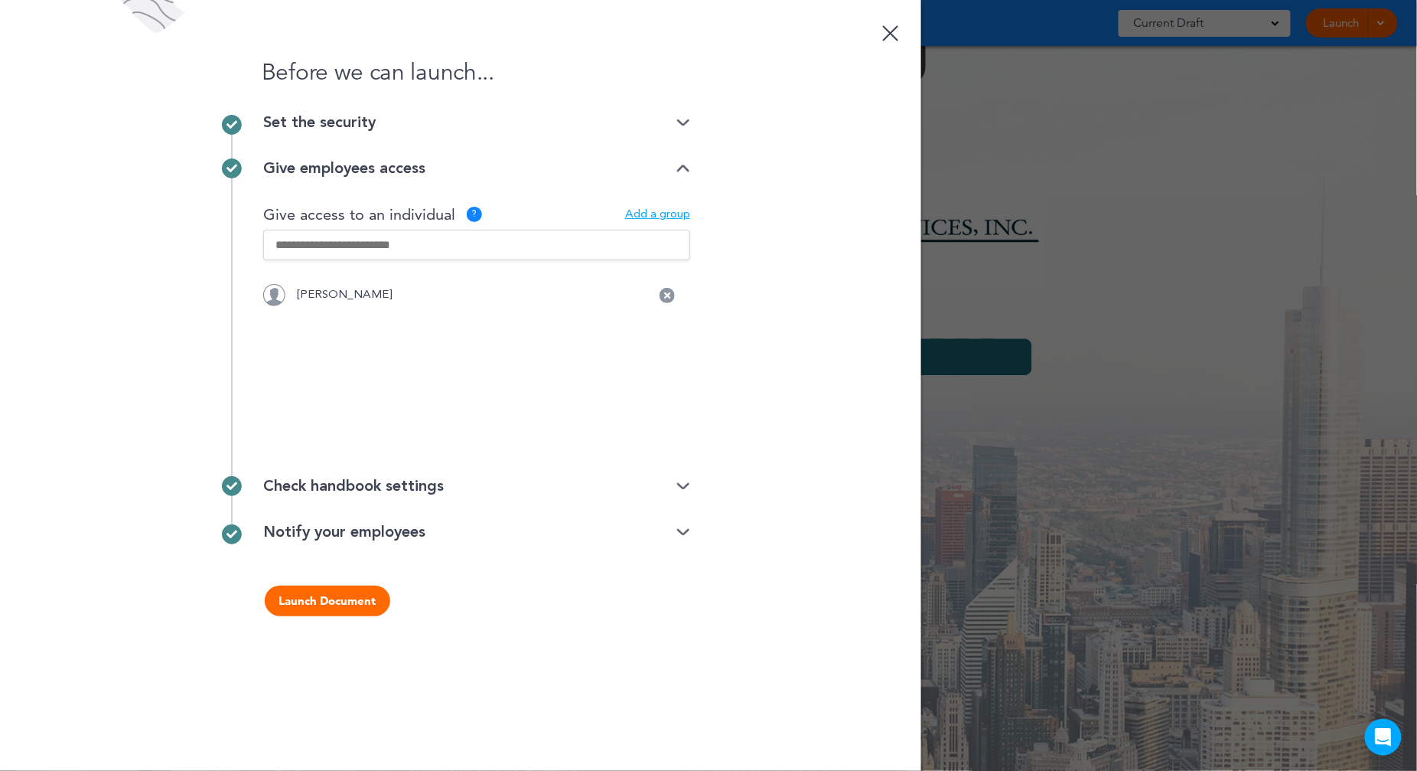
click at [363, 594] on button "Launch Document" at bounding box center [328, 600] width 126 height 31
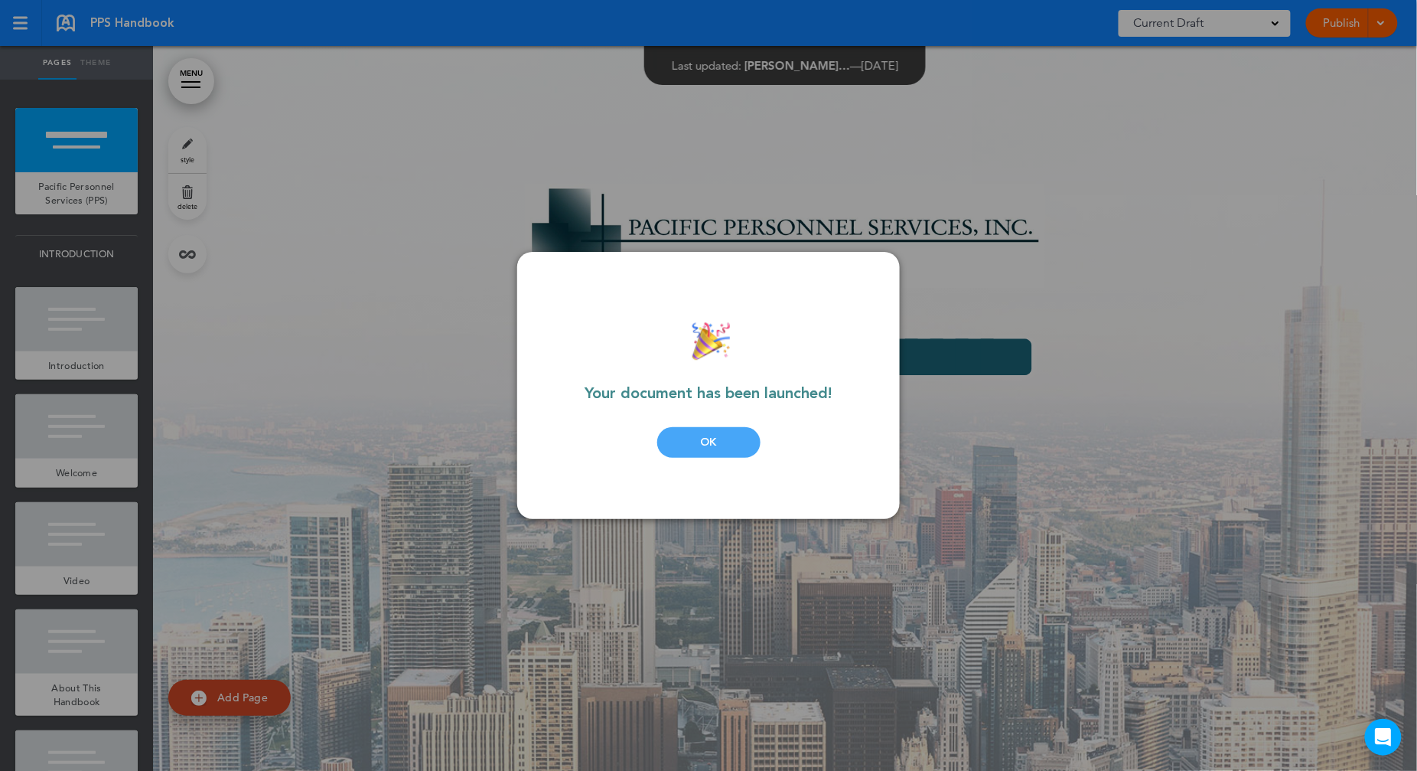
click at [719, 442] on div "OK" at bounding box center [708, 442] width 103 height 31
